Goal: Information Seeking & Learning: Learn about a topic

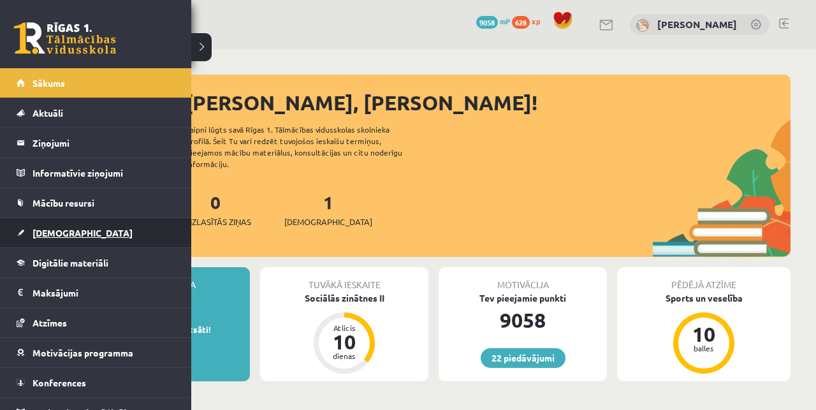
click at [52, 241] on link "[DEMOGRAPHIC_DATA]" at bounding box center [96, 232] width 159 height 29
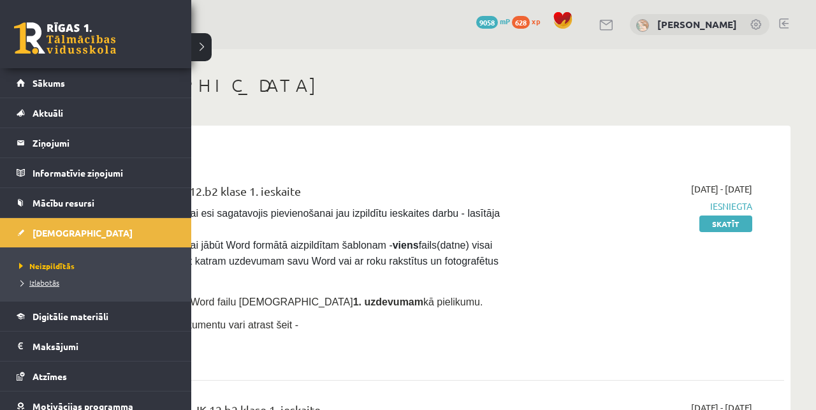
click at [33, 282] on span "Izlabotās" at bounding box center [37, 282] width 43 height 10
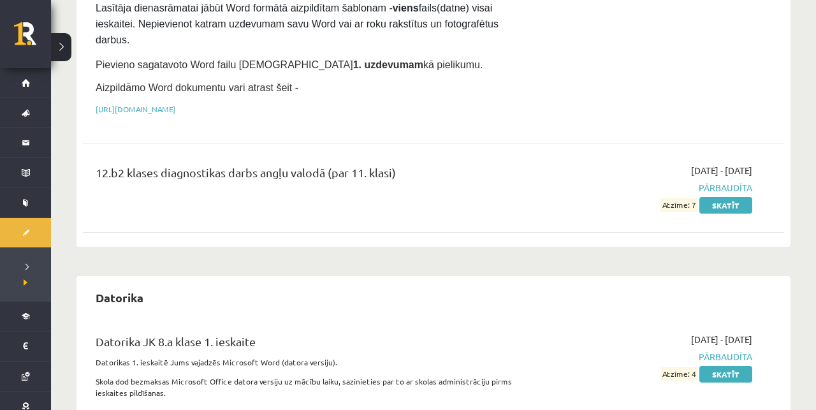
scroll to position [252, 0]
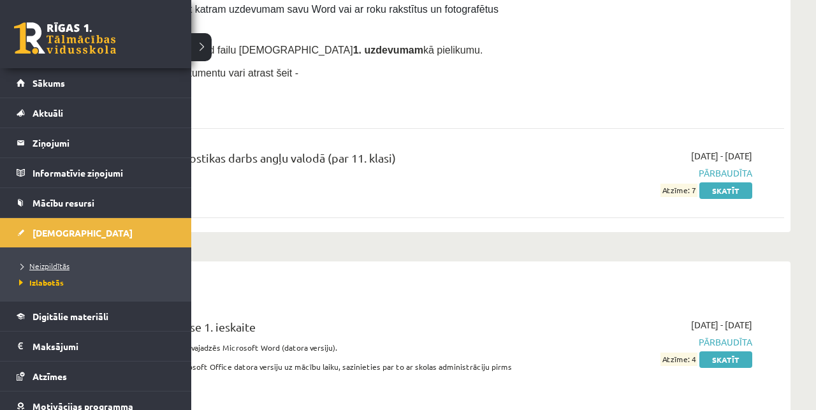
click at [42, 263] on span "Neizpildītās" at bounding box center [43, 266] width 54 height 10
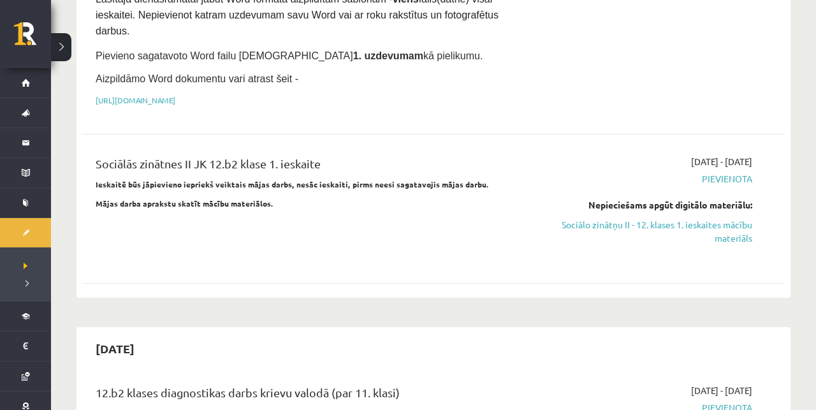
scroll to position [237, 0]
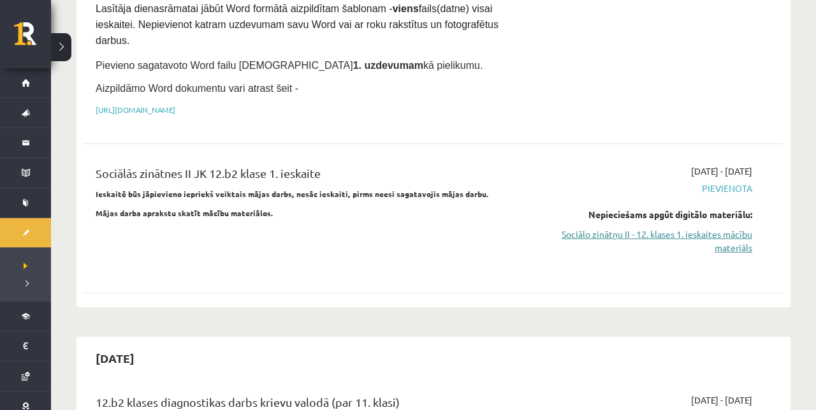
click at [600, 233] on link "Sociālo zinātņu II - 12. klases 1. ieskaites mācību materiāls" at bounding box center [649, 241] width 206 height 27
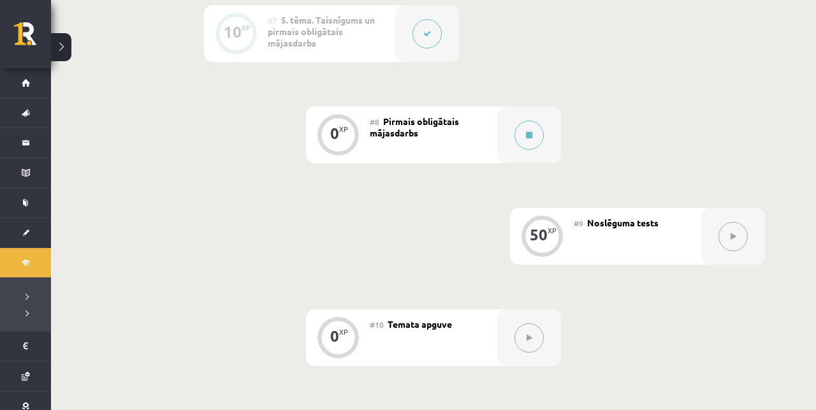
scroll to position [1012, 0]
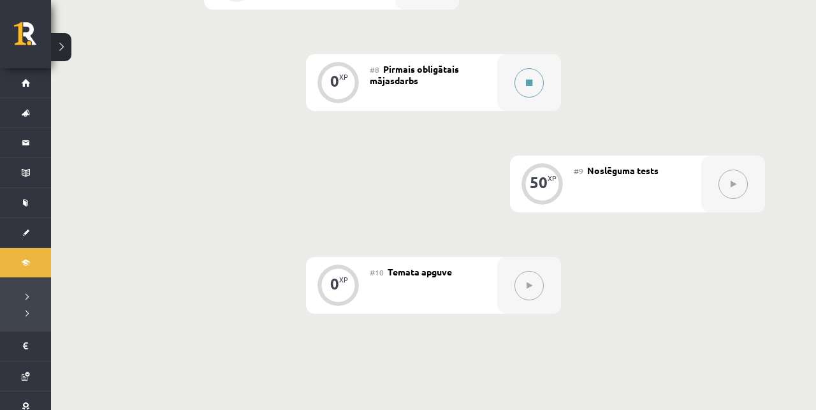
click at [519, 94] on div at bounding box center [529, 82] width 64 height 57
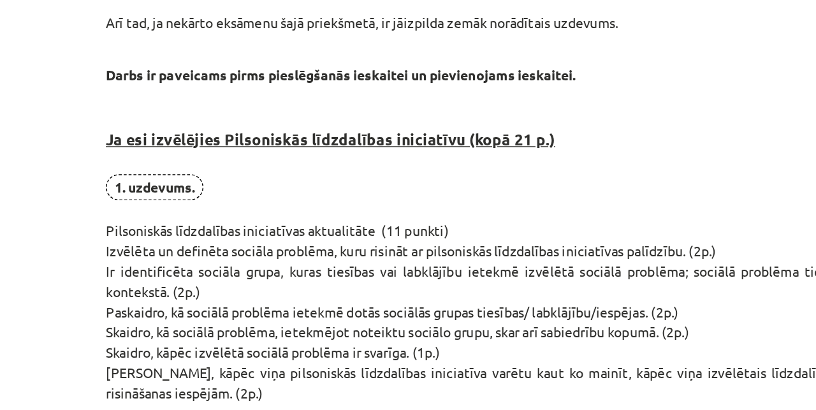
scroll to position [217, 0]
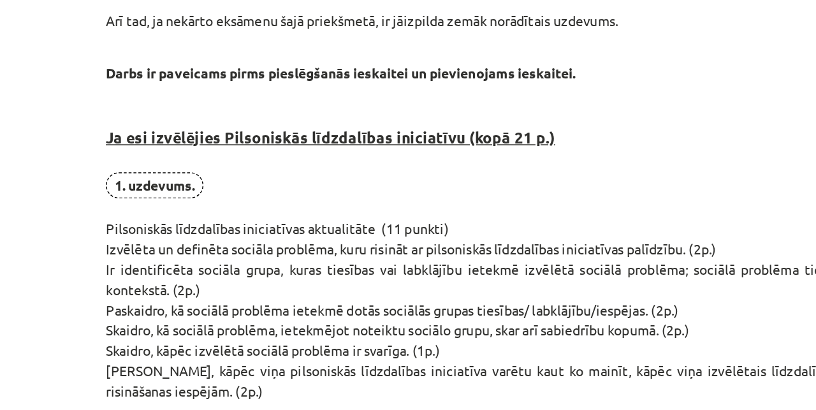
click at [281, 170] on strong "Ja esi izvēlējies Pilsoniskās līdzdalības iniciatīvu (kopā 21 p.)" at bounding box center [248, 171] width 296 height 13
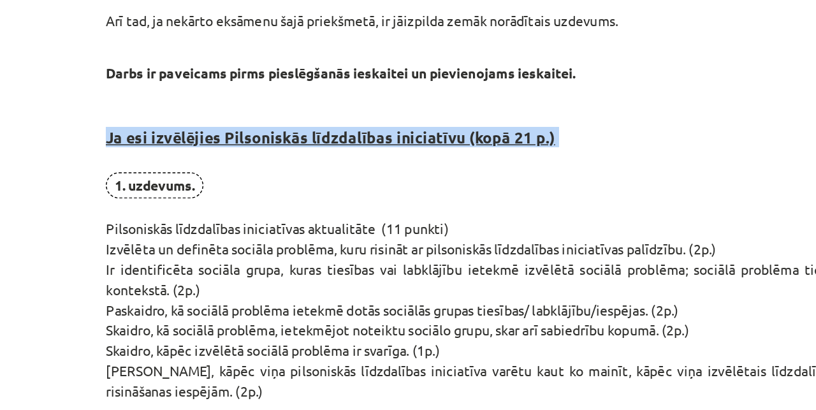
click at [281, 170] on strong "Ja esi izvēlējies Pilsoniskās līdzdalības iniciatīvu (kopā 21 p.)" at bounding box center [248, 171] width 296 height 13
copy strong "Ja esi izvēlējies Pilsoniskās līdzdalības iniciatīvu (kopā 21 p.)"
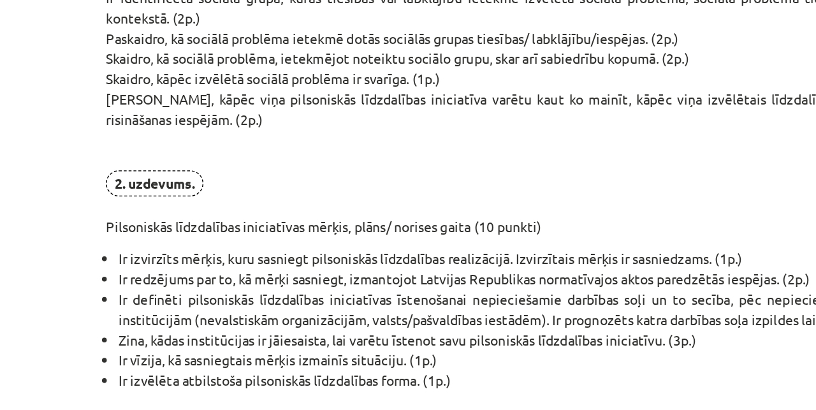
scroll to position [400, 0]
